Goal: Transaction & Acquisition: Purchase product/service

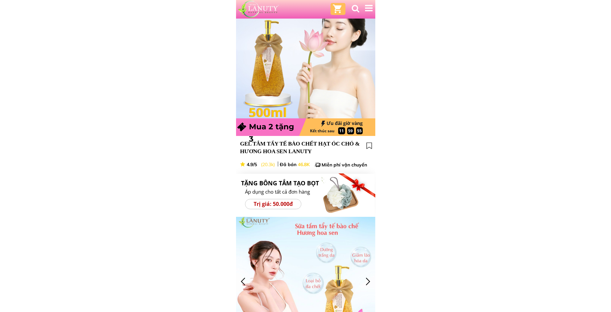
scroll to position [133, 0]
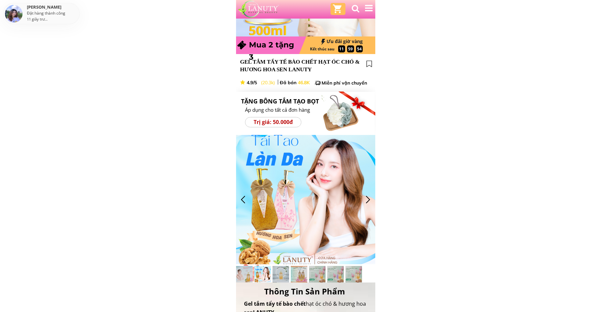
drag, startPoint x: 201, startPoint y: 102, endPoint x: 187, endPoint y: 70, distance: 35.3
click at [260, 60] on h3 "GEL TẮM TẨY TẾ BÀO CHẾT HẠT ÓC CHÓ & HƯƠNG HOA SEN LANUTY" at bounding box center [300, 66] width 121 height 16
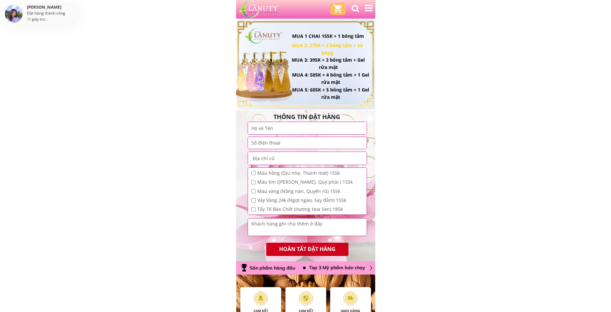
scroll to position [895, 0]
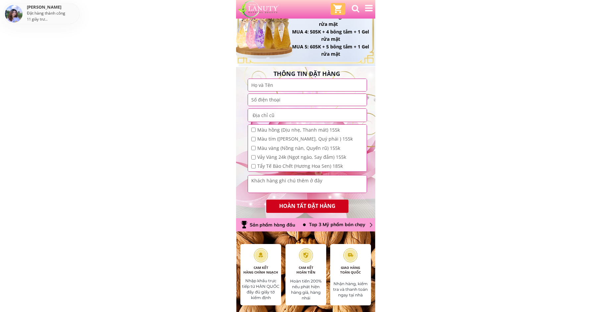
click at [265, 84] on input "text" at bounding box center [307, 85] width 115 height 12
click at [290, 204] on p "HOÀN TẤT ĐẶT HÀNG" at bounding box center [307, 206] width 82 height 13
click at [265, 83] on input "text" at bounding box center [307, 85] width 115 height 12
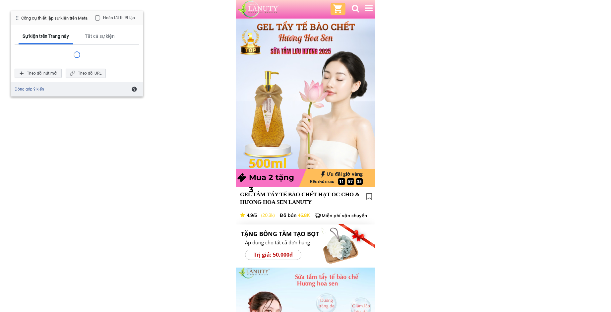
drag, startPoint x: 266, startPoint y: 74, endPoint x: 251, endPoint y: 80, distance: 15.5
click at [251, 80] on div at bounding box center [268, 109] width 35 height 78
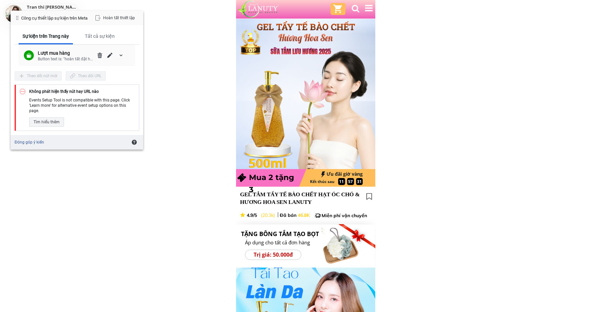
click at [77, 60] on div "Button text is: "hoàn tất đặt hàng"" at bounding box center [66, 59] width 57 height 6
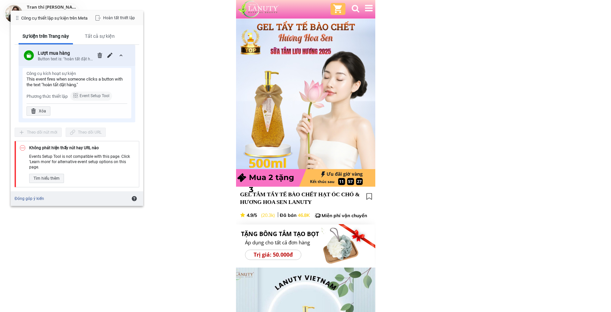
click at [74, 59] on div "Button text is: "hoàn tất đặt hàng"" at bounding box center [66, 59] width 57 height 6
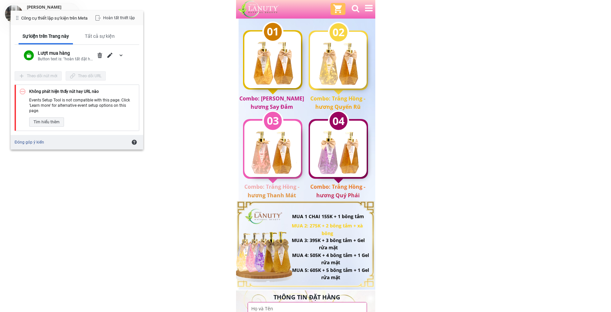
scroll to position [564, 0]
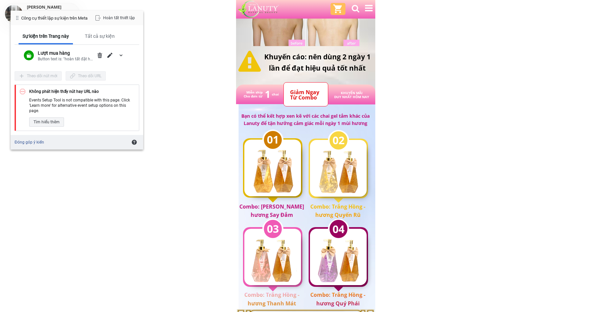
click at [336, 11] on div at bounding box center [338, 9] width 10 height 10
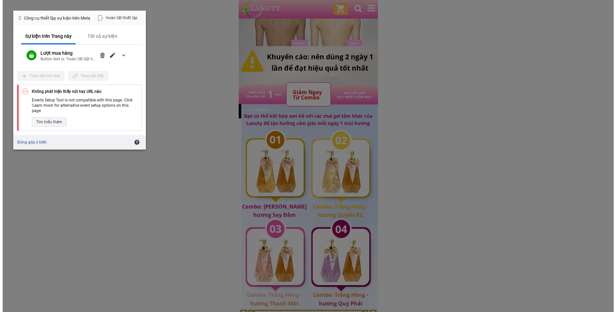
scroll to position [0, 0]
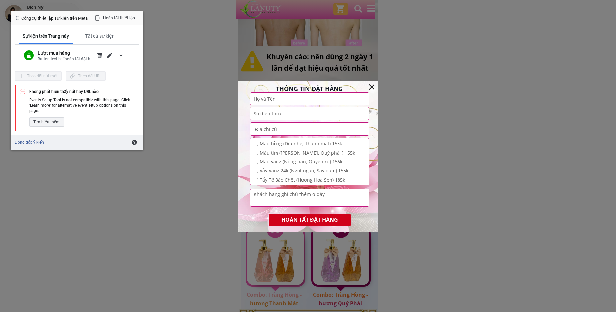
click at [26, 75] on div "Theo dõi nút mới" at bounding box center [38, 75] width 47 height 9
click at [122, 73] on div "Theo dõi nút mới Theo dõi URL" at bounding box center [77, 73] width 125 height 13
click at [293, 220] on p "HOÀN TẤT ĐẶT HÀNG" at bounding box center [310, 220] width 82 height 13
click at [104, 37] on div "Tất cả sự kiện" at bounding box center [100, 36] width 30 height 6
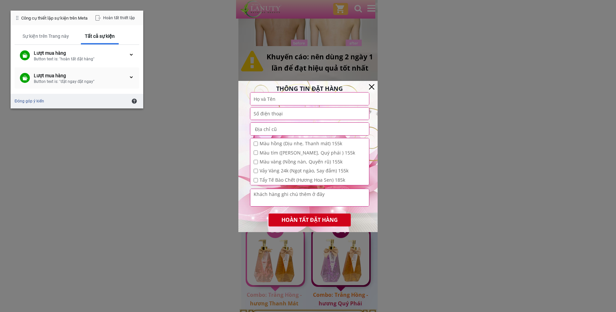
click at [82, 83] on div "Button text is: "đặt ngay đặt ngay"" at bounding box center [81, 82] width 95 height 6
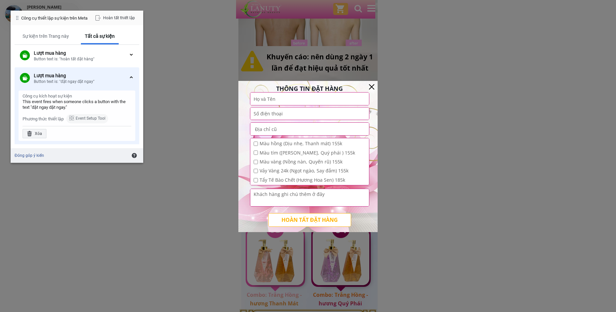
click at [316, 221] on p "HOÀN TẤT ĐẶT HÀNG" at bounding box center [310, 220] width 82 height 13
click at [58, 36] on div "Sự kiện trên Trang này" at bounding box center [46, 36] width 46 height 6
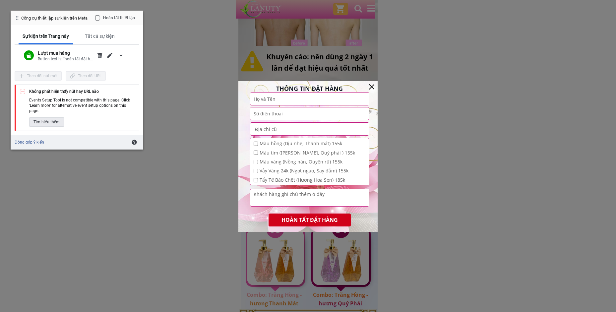
click at [51, 123] on div "Tìm hiểu thêm" at bounding box center [46, 121] width 35 height 9
drag, startPoint x: 42, startPoint y: 110, endPoint x: 29, endPoint y: 99, distance: 17.5
click at [29, 99] on div "Không phát hiện thấy nút hay URL nào Events Setup Tool is not compatible with t…" at bounding box center [77, 108] width 125 height 46
copy div "Events Setup Tool is not compatible with this page. Click 'Learn more' for alte…"
click at [77, 57] on div "Button text is: "hoàn tất đặt hàng"" at bounding box center [66, 59] width 57 height 6
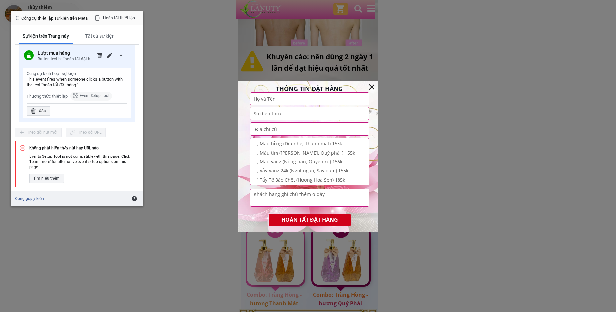
click at [200, 110] on div at bounding box center [308, 156] width 616 height 312
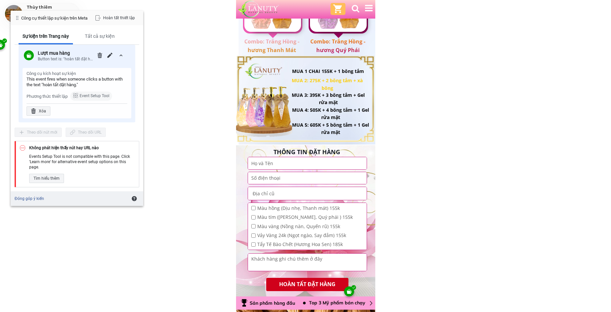
scroll to position [862, 0]
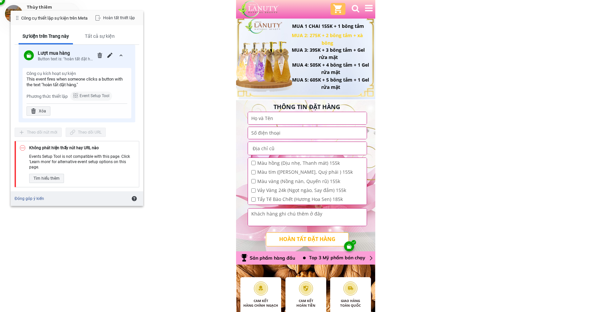
click at [326, 237] on p "HOÀN TẤT ĐẶT HÀNG" at bounding box center [307, 239] width 82 height 13
click at [55, 55] on div "Lượt mua hàng" at bounding box center [66, 53] width 57 height 6
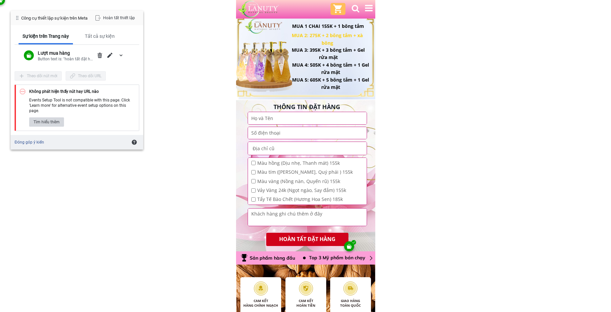
click at [38, 123] on div "Tìm hiểu thêm" at bounding box center [46, 121] width 35 height 9
click at [93, 35] on div "Tất cả sự kiện" at bounding box center [100, 36] width 30 height 6
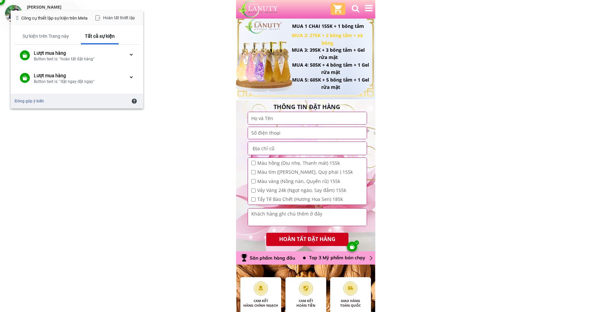
click at [70, 21] on div "Công cụ thiết lập sự kiện trên Meta Hoàn tất thiết lập" at bounding box center [77, 18] width 133 height 15
click at [58, 34] on div "Sự kiện trên Trang này" at bounding box center [46, 36] width 46 height 6
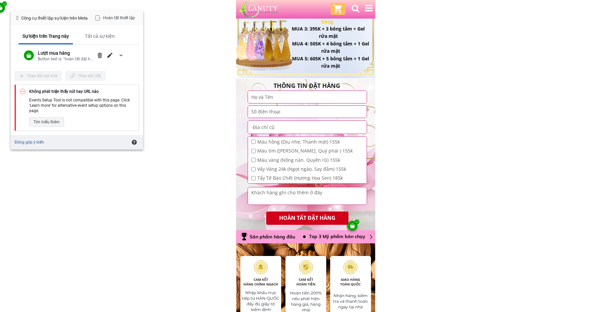
scroll to position [895, 0]
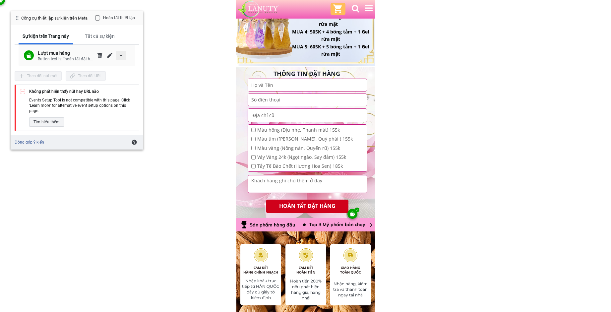
click at [120, 55] on span "mở rộng/thu gọn chi tiết" at bounding box center [120, 55] width 5 height 5
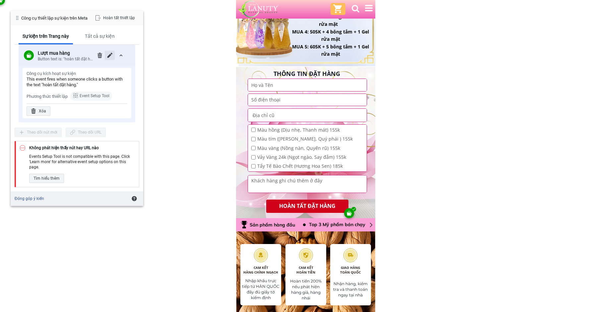
click at [111, 54] on span "Chỉnh sửa" at bounding box center [109, 55] width 5 height 5
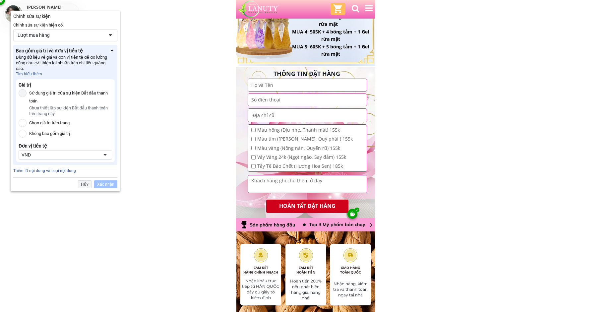
click at [24, 91] on div at bounding box center [23, 93] width 8 height 8
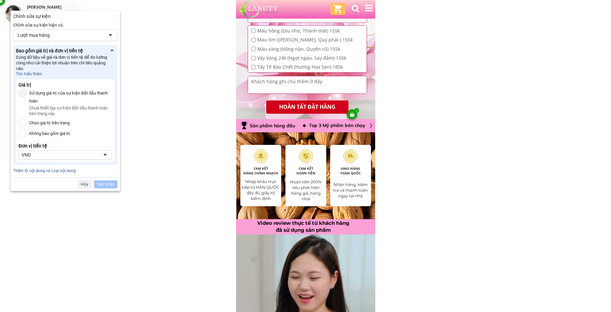
scroll to position [995, 0]
click at [69, 155] on div "VND" at bounding box center [60, 155] width 77 height 6
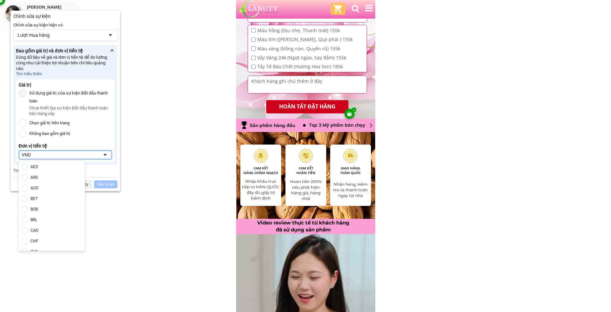
scroll to position [495, 0]
click at [69, 155] on div "VND" at bounding box center [60, 155] width 77 height 6
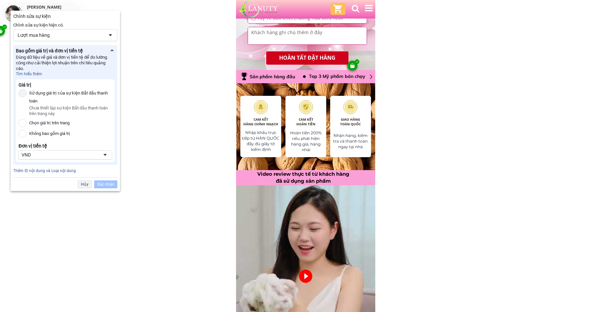
scroll to position [1094, 0]
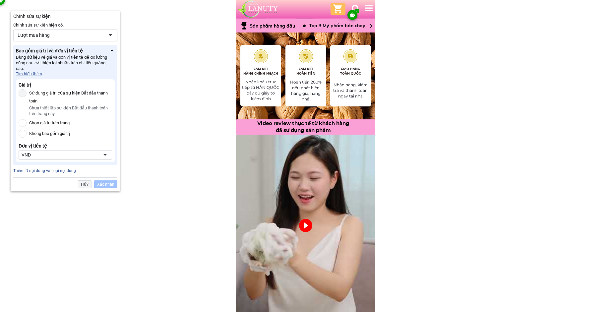
click at [31, 72] on link "Tìm hiểu thêm" at bounding box center [29, 73] width 26 height 5
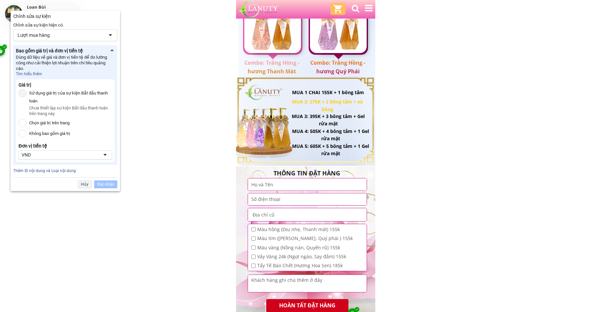
scroll to position [895, 0]
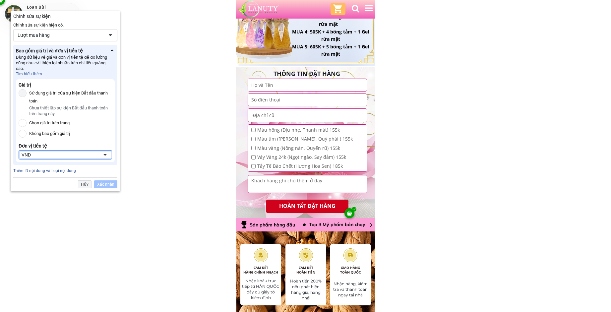
click at [75, 156] on div "VND" at bounding box center [60, 155] width 77 height 6
click at [107, 35] on div "Lượt mua hàng" at bounding box center [65, 35] width 104 height 12
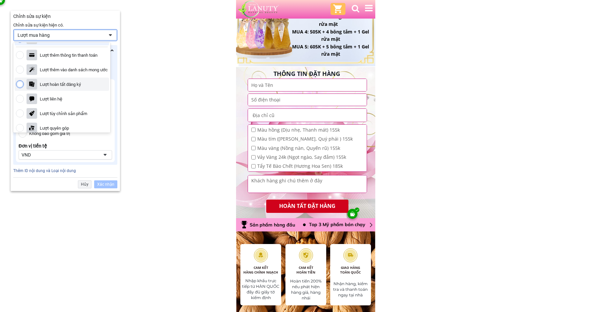
scroll to position [66, 0]
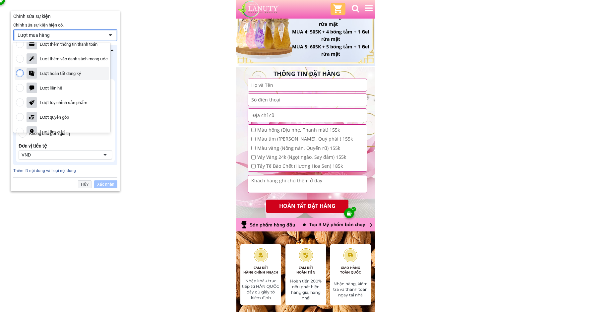
click at [73, 74] on div "Lượt hoàn tất đăng ký" at bounding box center [60, 74] width 41 height 6
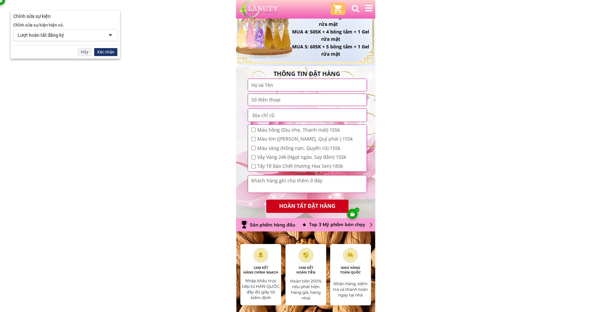
click at [105, 52] on div "Xác nhận" at bounding box center [105, 52] width 23 height 8
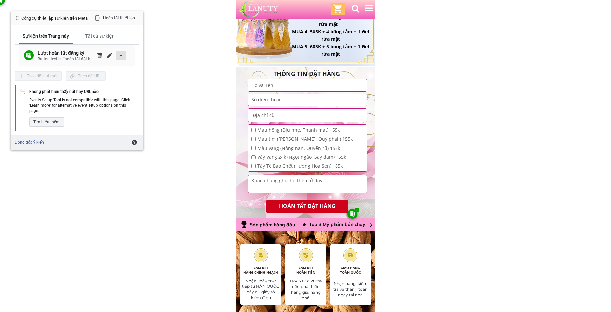
click at [119, 53] on span "mở rộng/thu gọn chi tiết" at bounding box center [120, 55] width 5 height 5
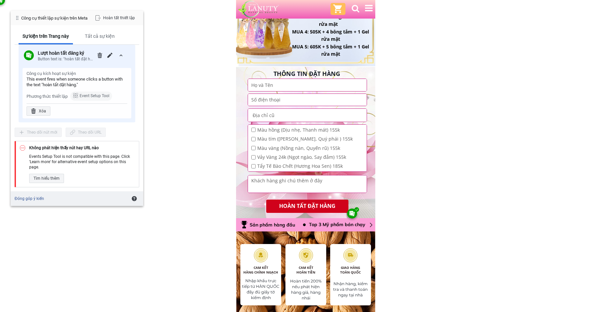
click at [46, 154] on div "Events Setup Tool is not compatible with this page. Click 'Learn more' for alte…" at bounding box center [82, 162] width 106 height 16
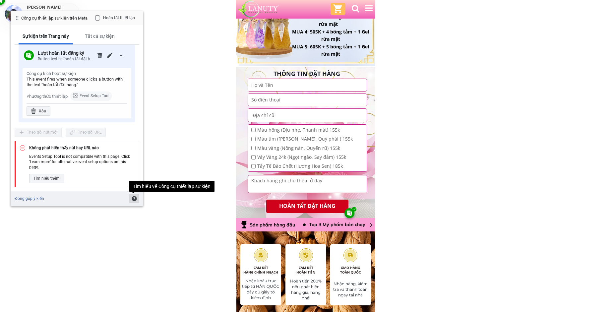
click at [132, 197] on span "Tìm hiểu về Công cụ thiết lập sự kiện" at bounding box center [134, 198] width 5 height 5
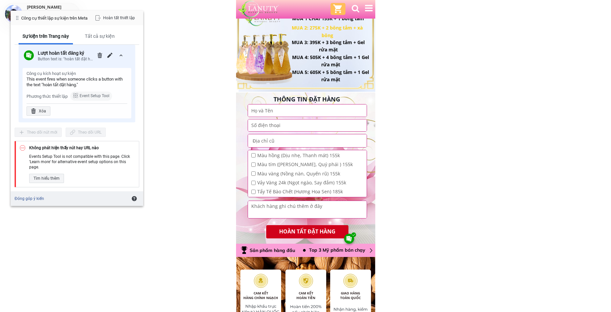
scroll to position [829, 0]
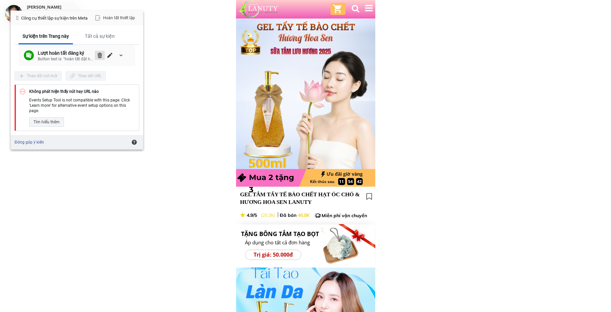
click at [100, 56] on span "Xóa" at bounding box center [99, 55] width 5 height 5
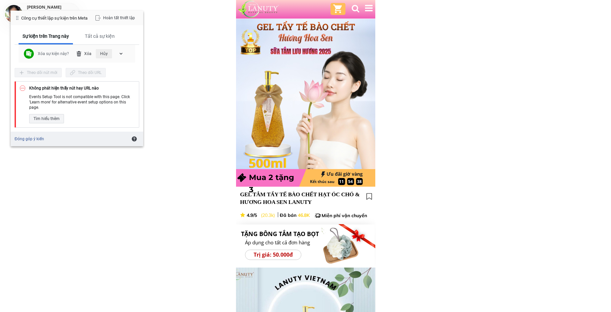
click at [104, 53] on div "Hủy" at bounding box center [104, 53] width 16 height 9
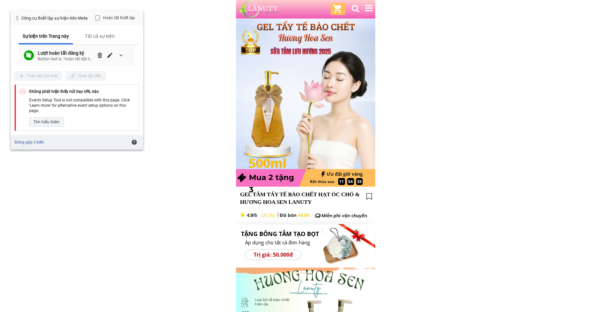
click at [65, 23] on div "Công cụ thiết lập sự kiện trên Meta Hoàn tất thiết lập" at bounding box center [77, 18] width 133 height 15
click at [19, 21] on span at bounding box center [17, 18] width 5 height 5
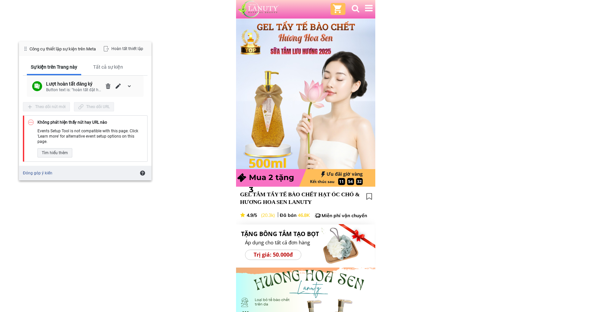
drag, startPoint x: 18, startPoint y: 18, endPoint x: 27, endPoint y: 48, distance: 31.7
click at [27, 48] on span at bounding box center [25, 48] width 5 height 5
click at [110, 68] on div "Tất cả sự kiện" at bounding box center [109, 67] width 30 height 6
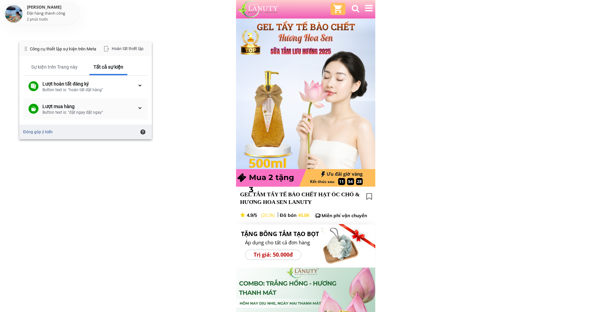
click at [104, 112] on div "Button text is: "đặt ngay đặt ngay"" at bounding box center [89, 112] width 95 height 6
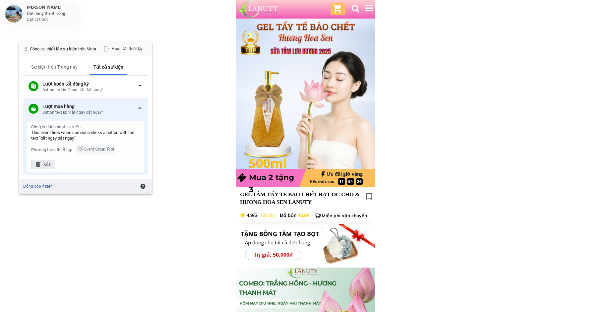
click at [45, 166] on div "Xóa" at bounding box center [43, 164] width 24 height 9
click at [107, 164] on div "Xóa" at bounding box center [110, 164] width 24 height 9
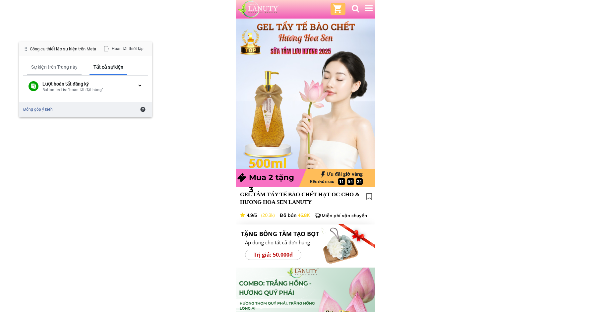
click at [61, 63] on div "Sự kiện trên Trang này" at bounding box center [54, 67] width 54 height 15
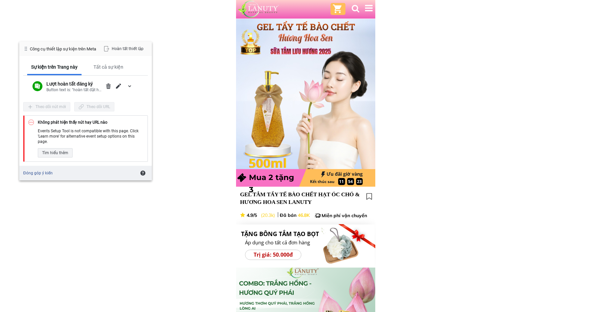
click at [113, 59] on div "Sự kiện trên Trang này Tất cả sự kiện Lượt hoàn tất đăng ký Button text is: "ho…" at bounding box center [85, 111] width 133 height 110
click at [115, 67] on div "Tất cả sự kiện" at bounding box center [109, 67] width 30 height 6
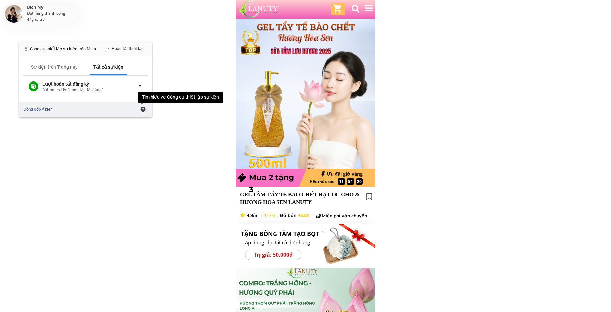
click at [338, 10] on div at bounding box center [338, 9] width 10 height 10
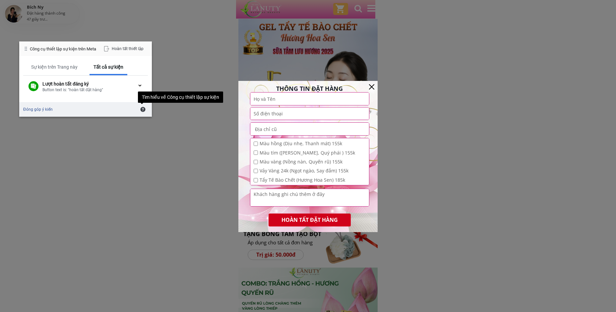
click at [281, 101] on input "text" at bounding box center [309, 99] width 115 height 12
type input "duy"
click at [287, 123] on input "text" at bounding box center [309, 129] width 115 height 13
click at [284, 114] on input "tel" at bounding box center [309, 113] width 115 height 12
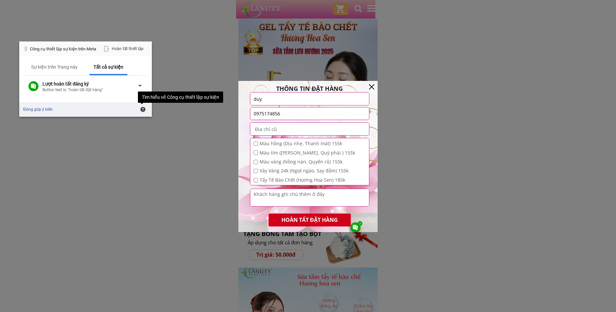
type input "0975174856"
click at [288, 126] on input "text" at bounding box center [309, 129] width 115 height 13
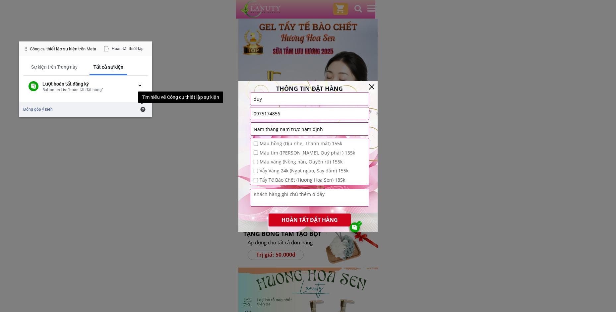
type input "Nam thắng nam trực nam định"
click at [258, 178] on input "checkbox" at bounding box center [256, 180] width 4 height 4
checkbox input "true"
click at [261, 193] on textarea at bounding box center [309, 197] width 115 height 17
click at [302, 218] on p "HOÀN TẤT ĐẶT HÀNG" at bounding box center [310, 220] width 82 height 13
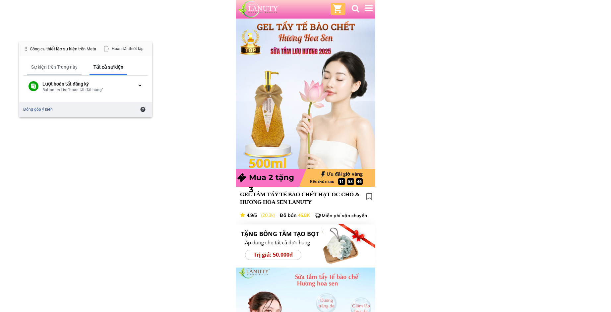
click at [61, 65] on div "Sự kiện trên Trang này" at bounding box center [54, 67] width 46 height 6
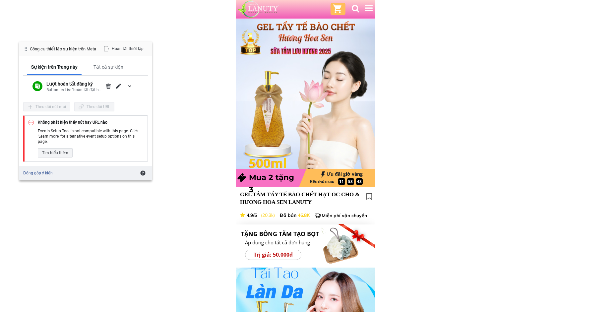
click at [36, 106] on div "Theo dõi nút mới" at bounding box center [46, 106] width 47 height 9
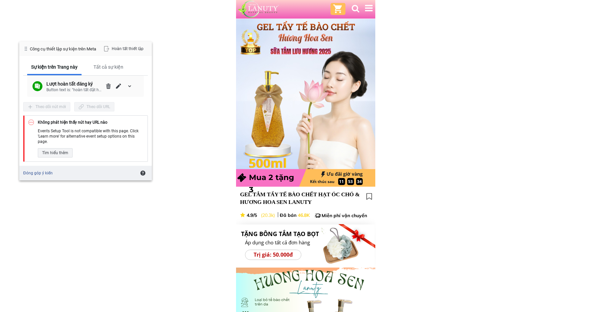
click at [79, 85] on div "Lượt hoàn tất đăng ký" at bounding box center [74, 84] width 57 height 6
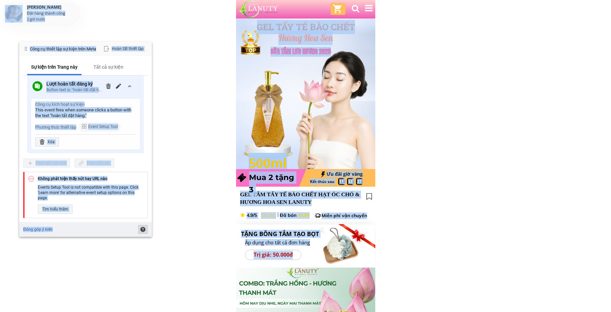
drag, startPoint x: 144, startPoint y: 230, endPoint x: 176, endPoint y: 203, distance: 41.9
click at [78, 205] on div "Tìm hiểu thêm" at bounding box center [91, 209] width 106 height 9
